Goal: Task Accomplishment & Management: Manage account settings

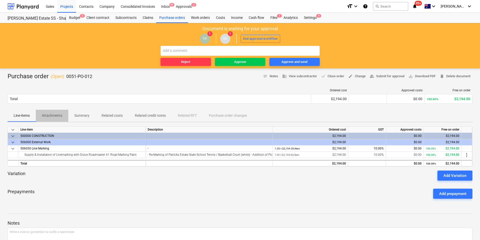
click at [61, 122] on button "Attachments" at bounding box center [52, 116] width 33 height 12
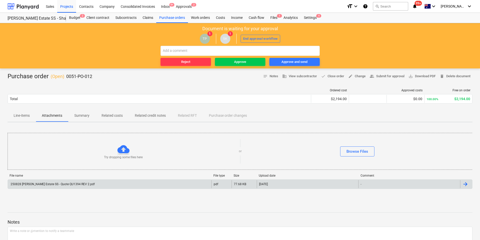
click at [51, 182] on div "250828 [PERSON_NAME] Estate SS - Quote QU1394 REV 2.pdf" at bounding box center [110, 184] width 204 height 8
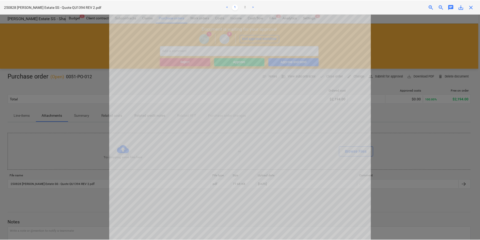
scroll to position [126, 0]
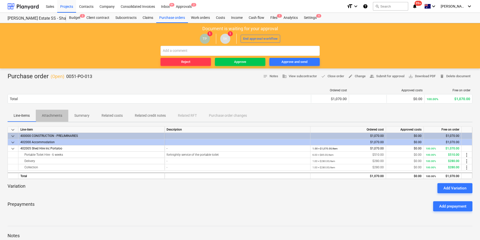
click at [47, 120] on span "Attachments" at bounding box center [52, 116] width 33 height 8
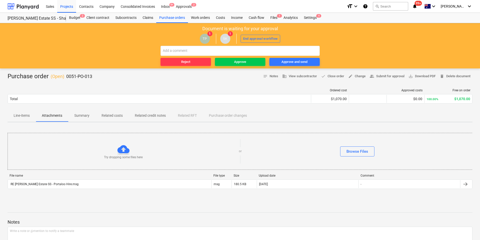
click at [26, 121] on button "Line-items" at bounding box center [22, 116] width 28 height 12
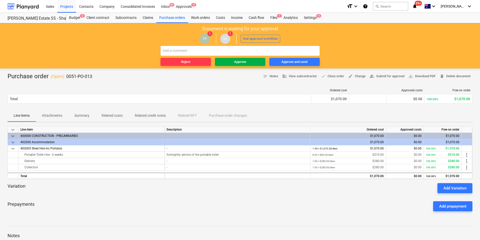
click at [241, 62] on div "Approve" at bounding box center [240, 62] width 12 height 6
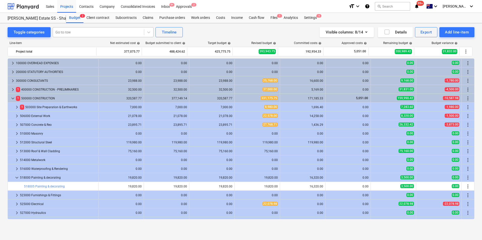
click at [81, 34] on div at bounding box center [98, 32] width 86 height 5
type input "shed"
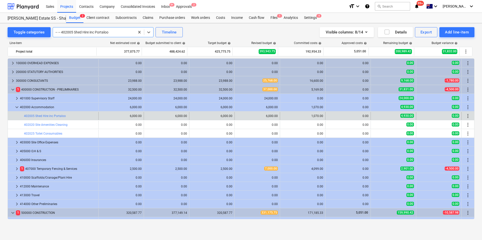
scroll to position [53, 0]
